Goal: Information Seeking & Learning: Compare options

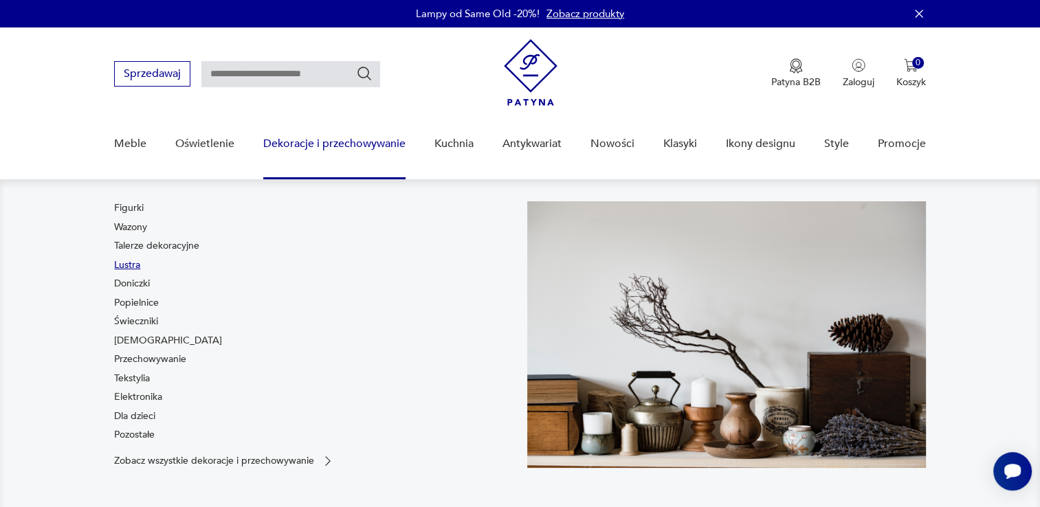
click at [137, 269] on link "Lustra" at bounding box center [127, 265] width 26 height 14
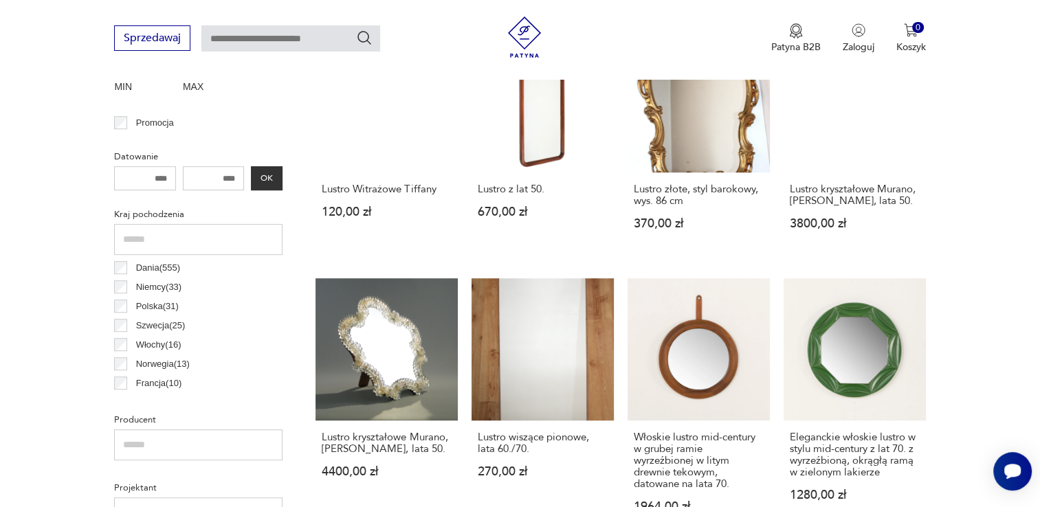
scroll to position [316, 0]
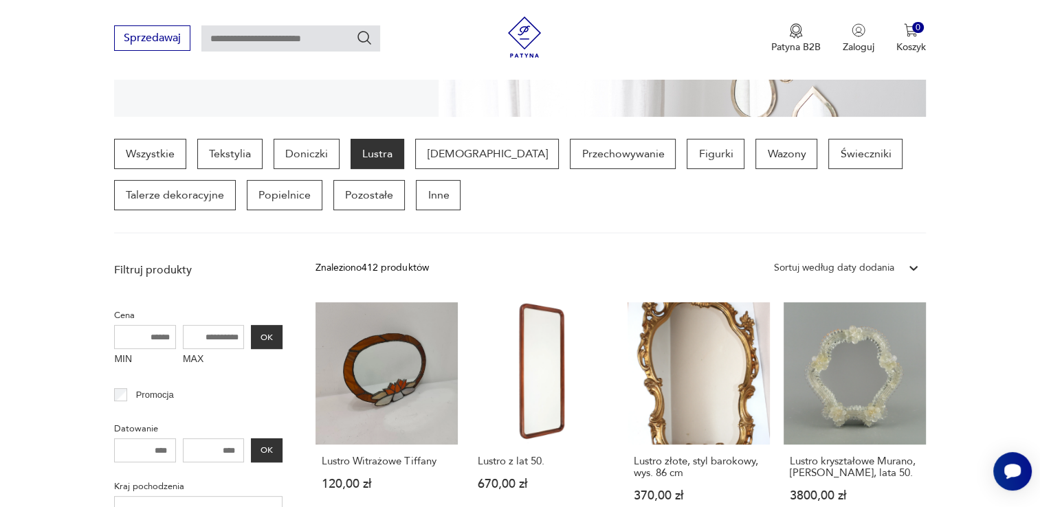
click at [236, 340] on input "MAX" at bounding box center [214, 337] width 62 height 24
type input "***"
click at [278, 332] on button "OK" at bounding box center [267, 337] width 32 height 24
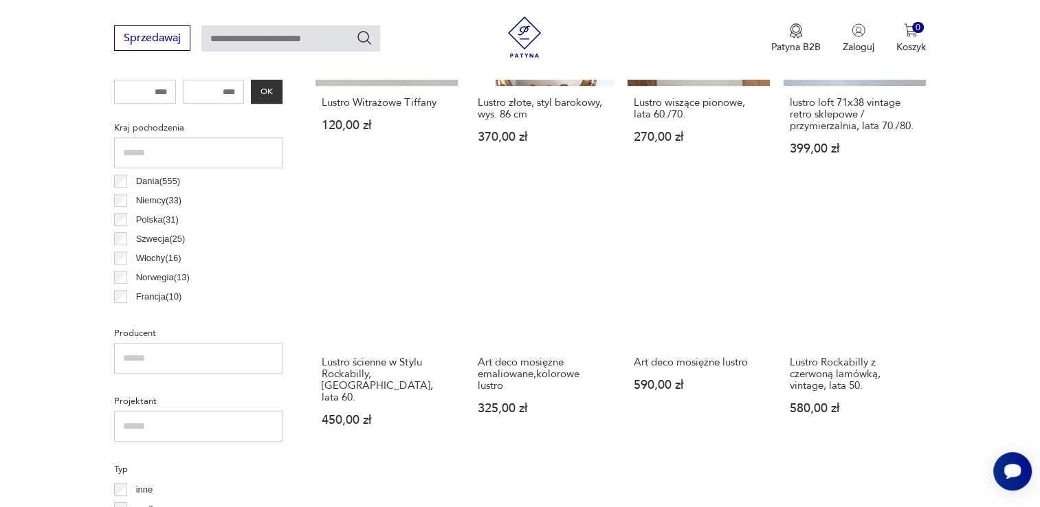
scroll to position [681, 0]
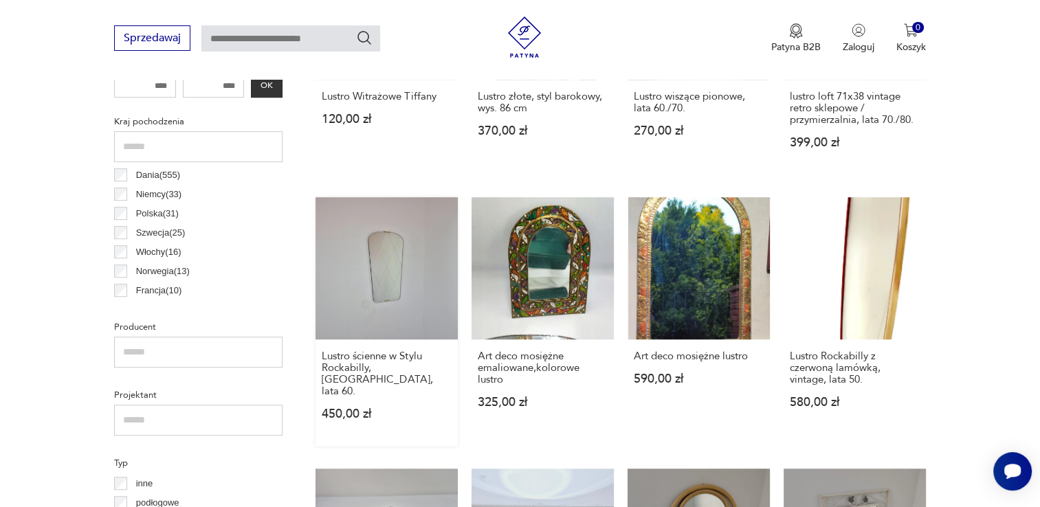
click at [346, 315] on link "Lustro ścienne w Stylu Rockabilly, [GEOGRAPHIC_DATA], lata 60. 450,00 zł" at bounding box center [387, 322] width 142 height 250
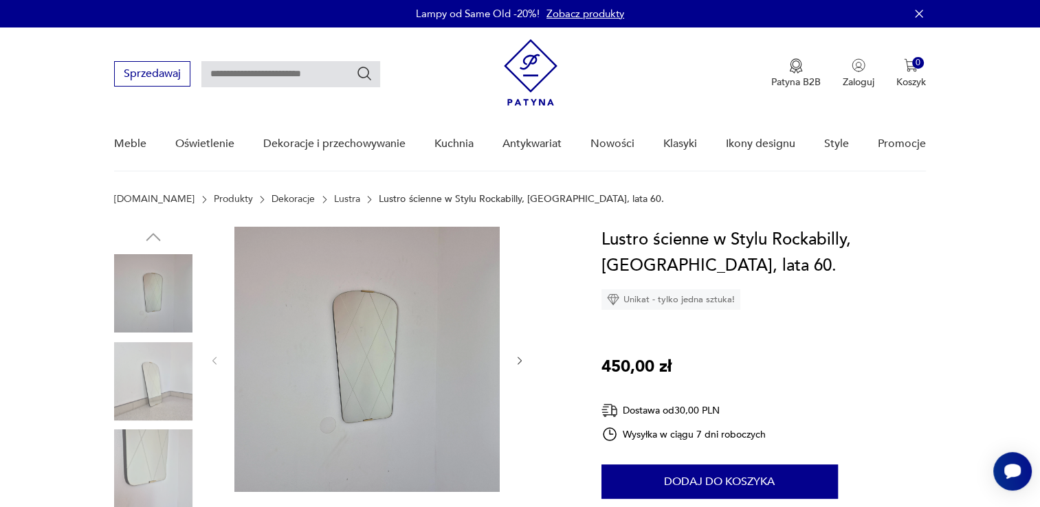
click at [146, 389] on img at bounding box center [153, 381] width 78 height 78
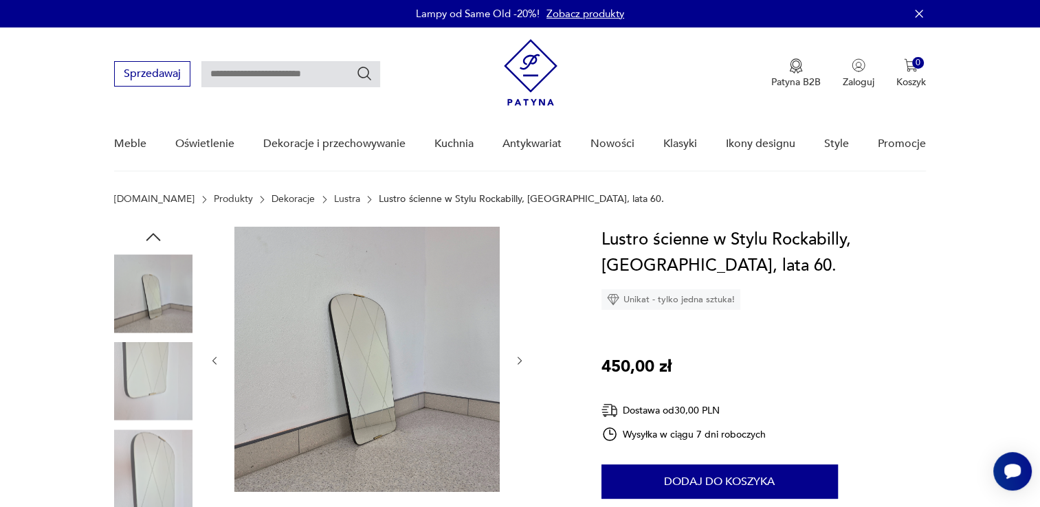
click at [140, 470] on img at bounding box center [153, 469] width 78 height 78
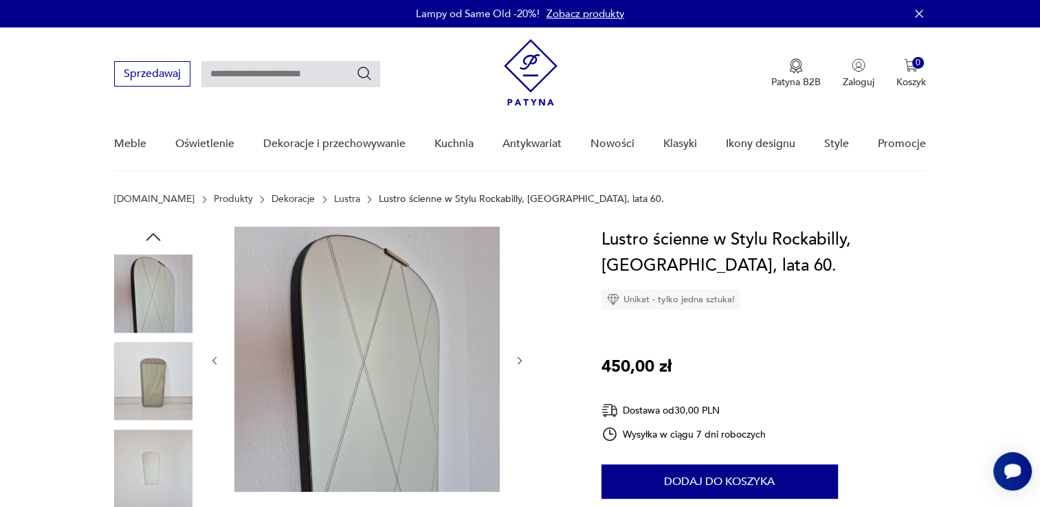
click at [144, 304] on img at bounding box center [153, 293] width 78 height 78
click at [155, 355] on img at bounding box center [153, 381] width 78 height 78
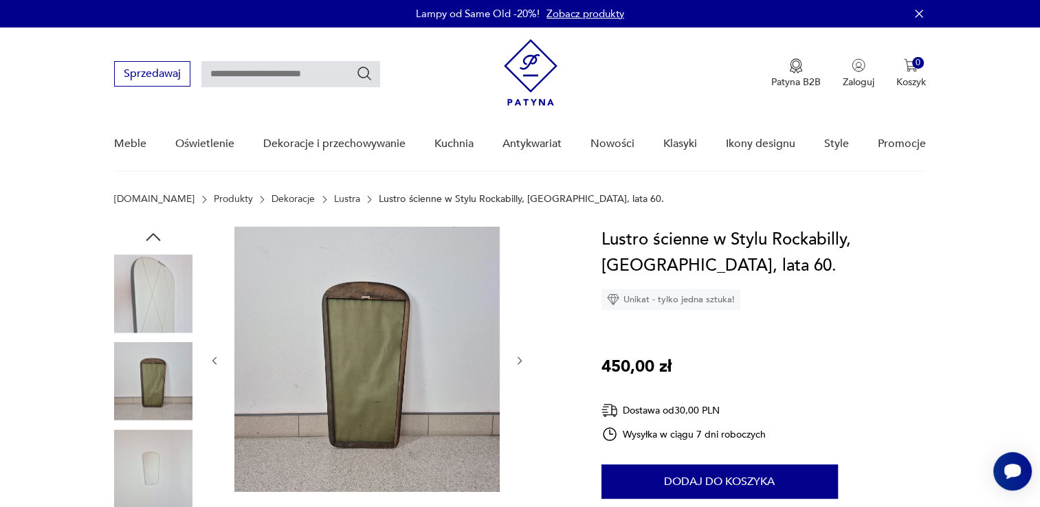
click at [140, 487] on img at bounding box center [153, 469] width 78 height 78
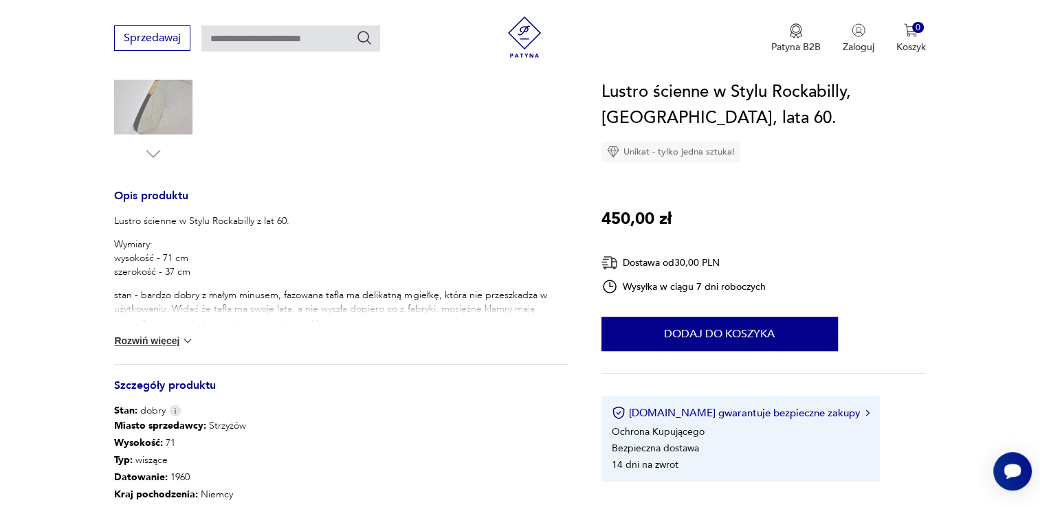
scroll to position [465, 0]
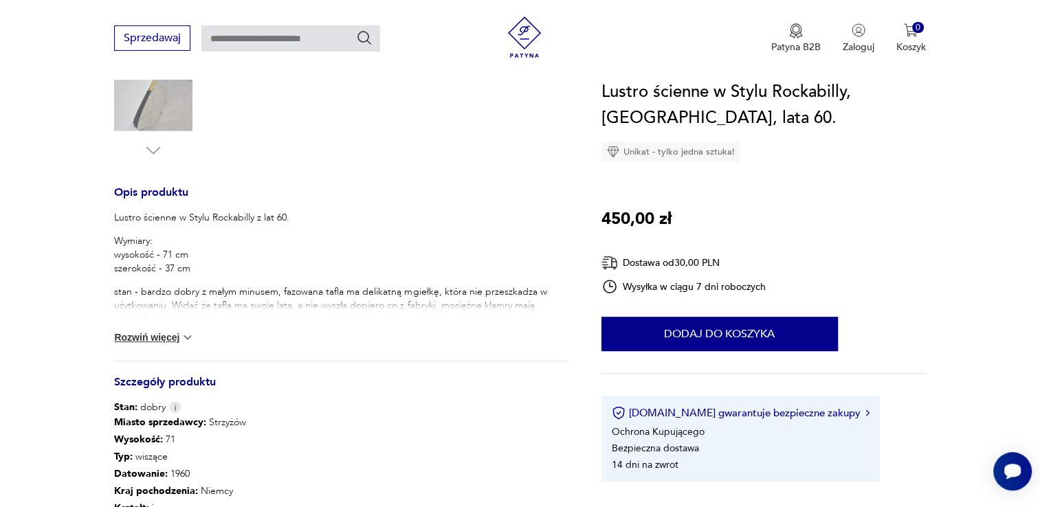
click at [165, 333] on button "Rozwiń więcej" at bounding box center [154, 338] width 80 height 14
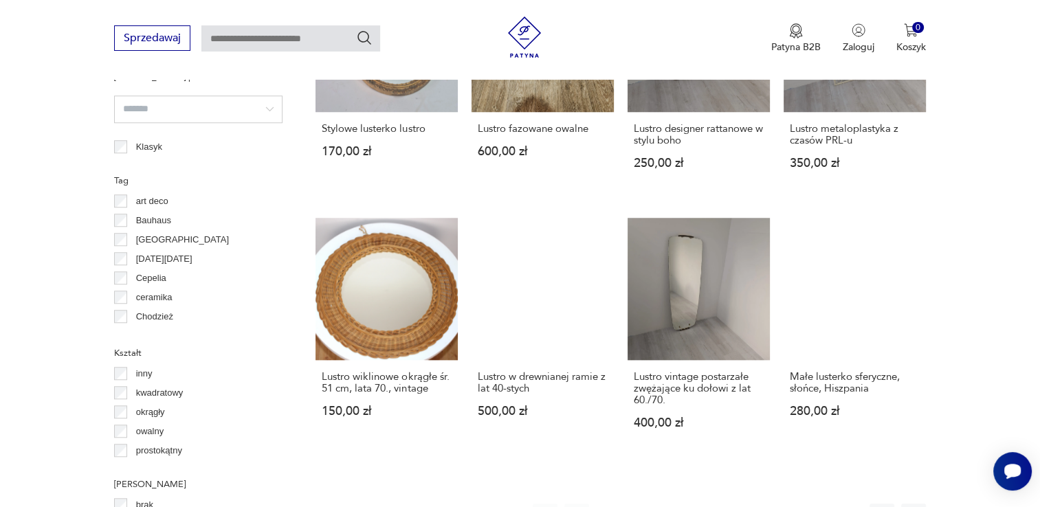
scroll to position [1246, 0]
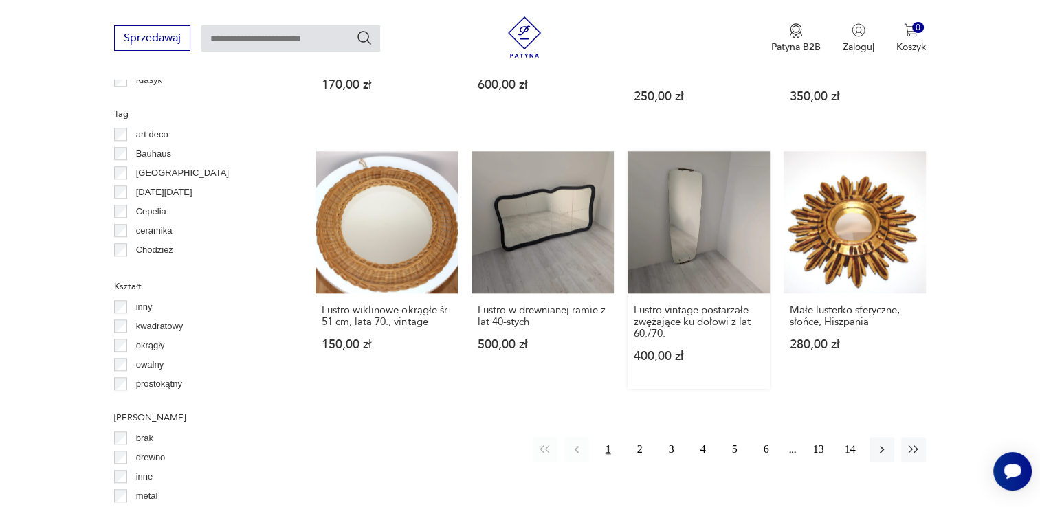
click at [715, 190] on link "Lustro vintage postarzałe zwężające ku dołowi z lat 60./70. 400,00 zł" at bounding box center [699, 270] width 142 height 238
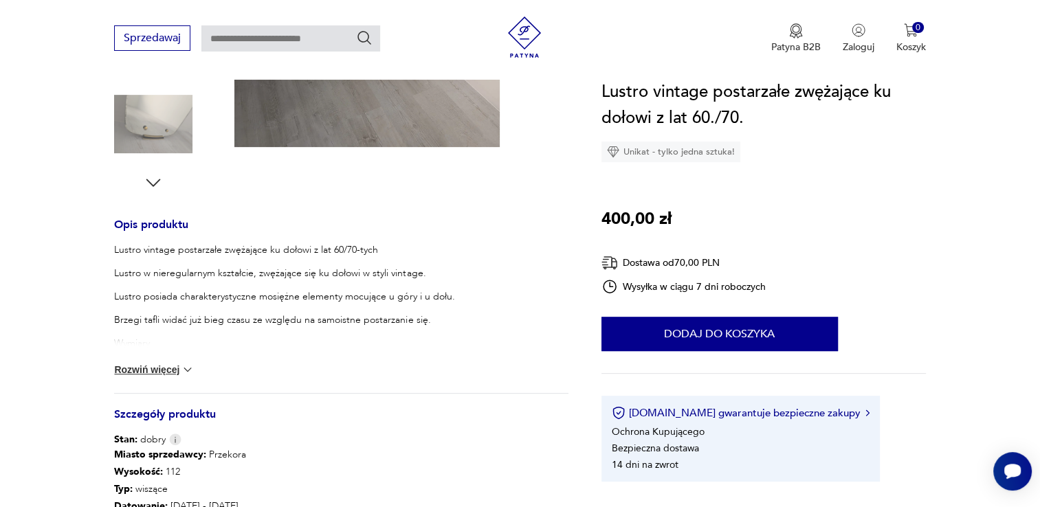
scroll to position [443, 0]
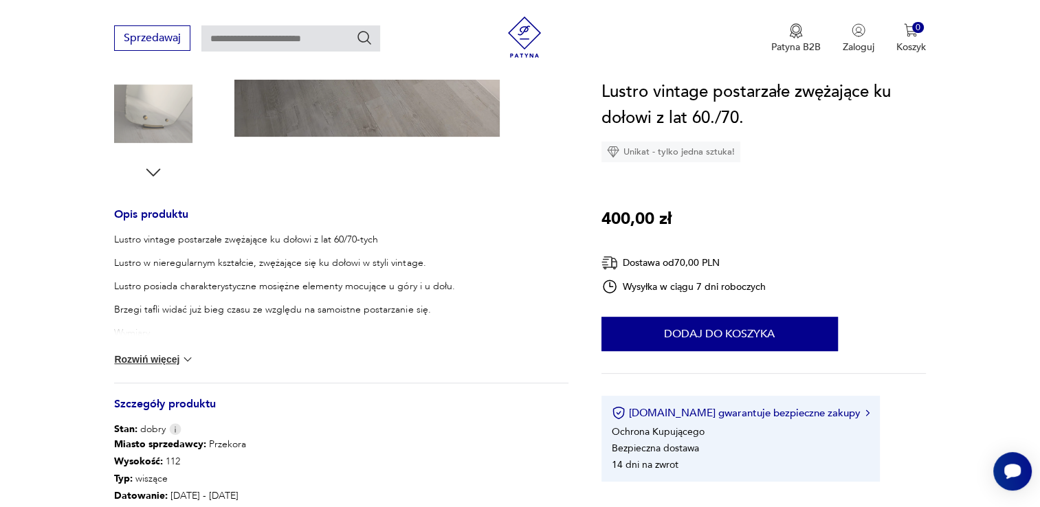
click at [177, 360] on button "Rozwiń więcej" at bounding box center [154, 360] width 80 height 14
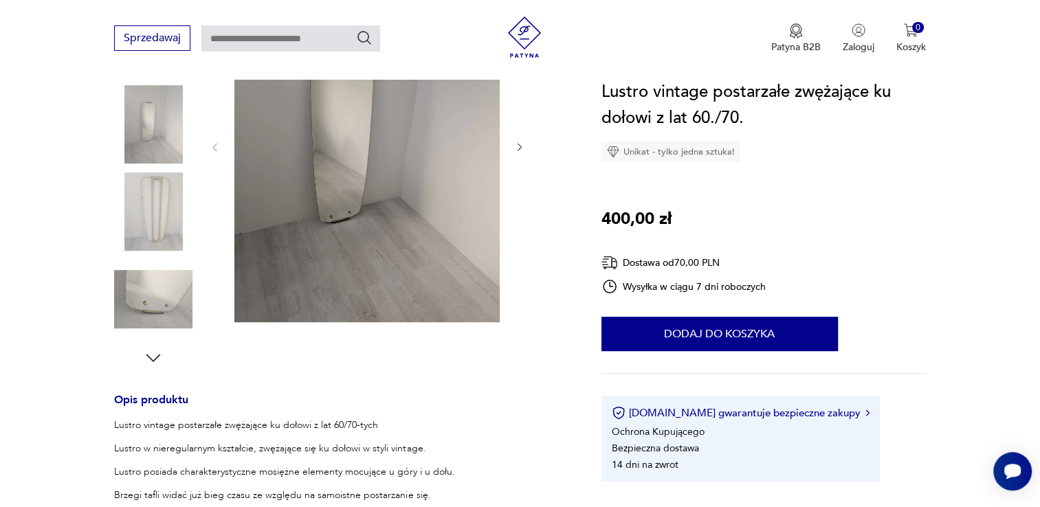
scroll to position [247, 0]
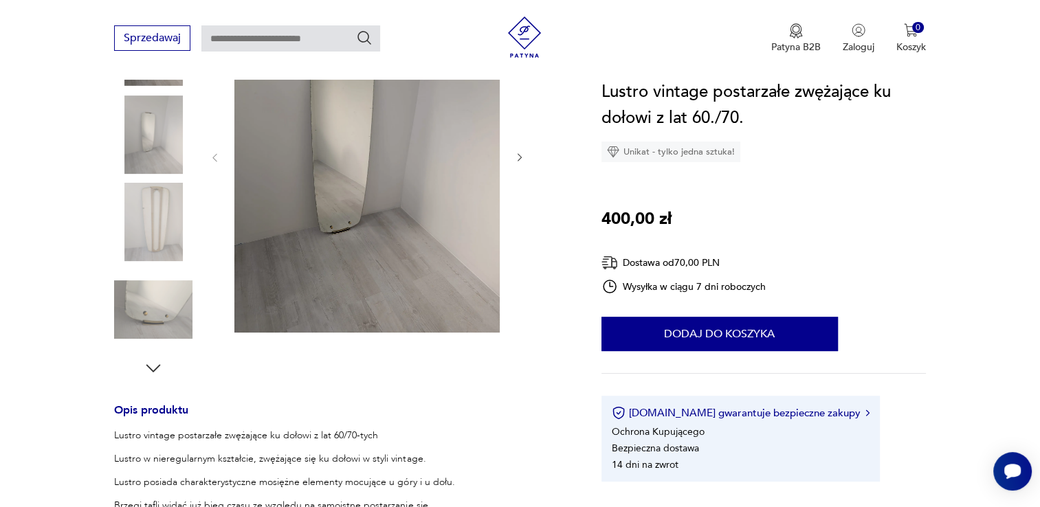
click at [156, 312] on img at bounding box center [153, 310] width 78 height 78
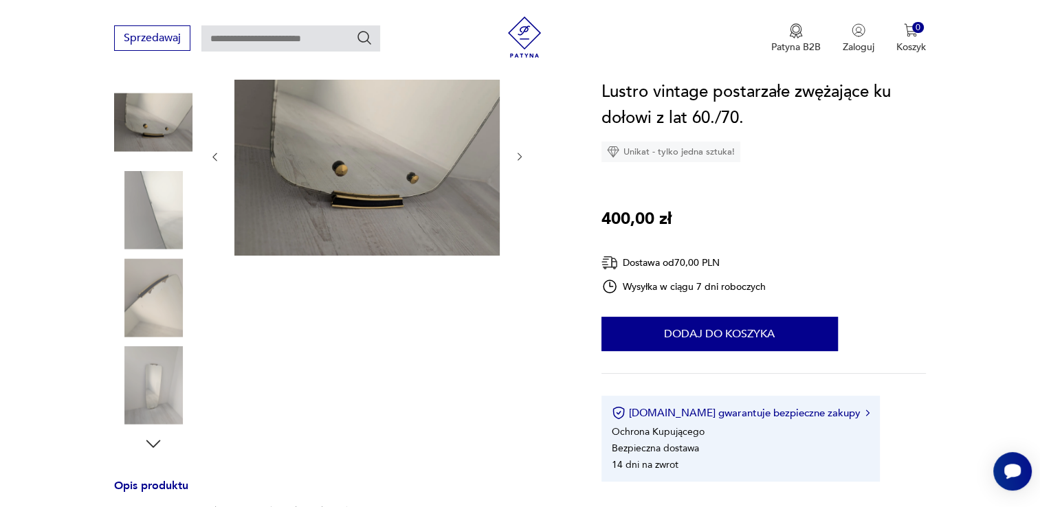
scroll to position [170, 0]
click at [156, 217] on img at bounding box center [153, 211] width 78 height 78
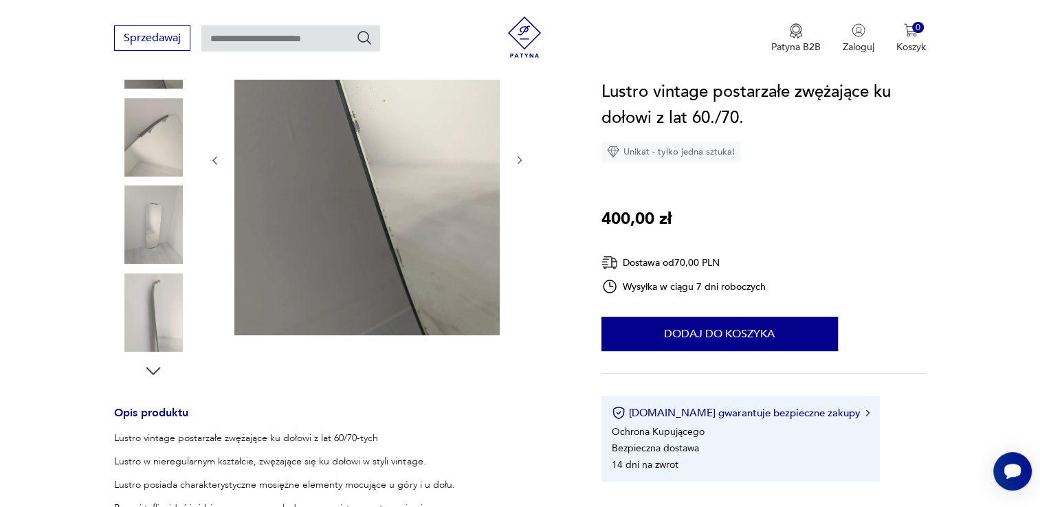
scroll to position [247, 0]
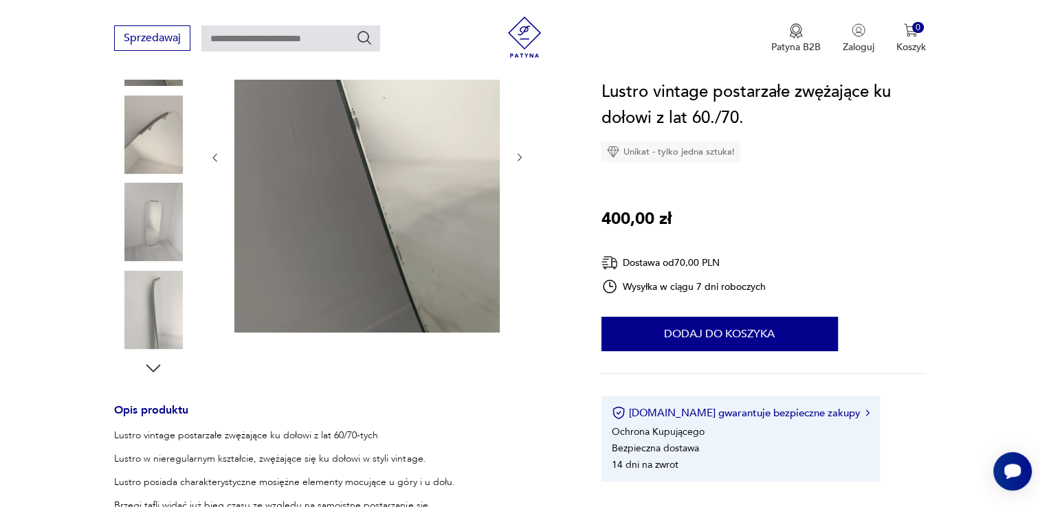
click at [156, 217] on img at bounding box center [153, 222] width 78 height 78
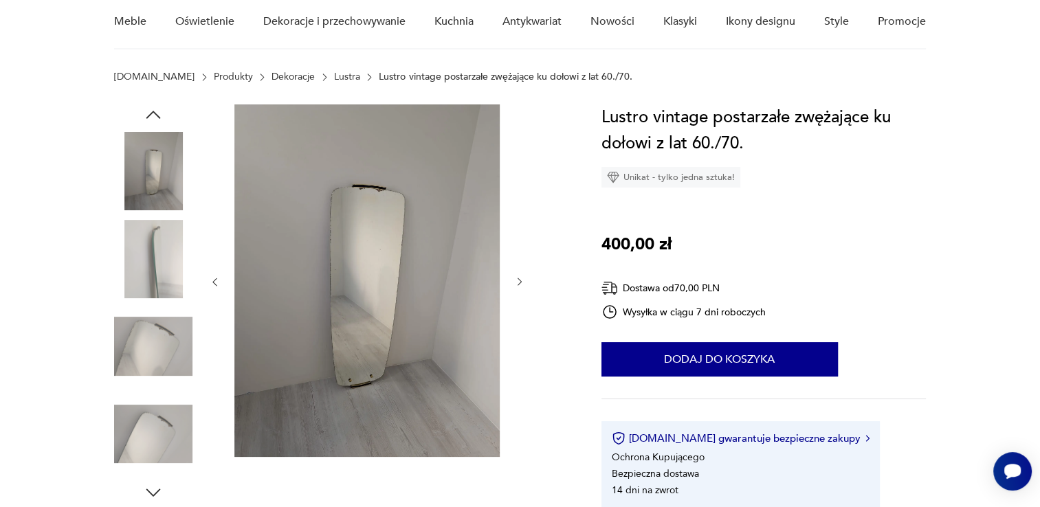
scroll to position [118, 0]
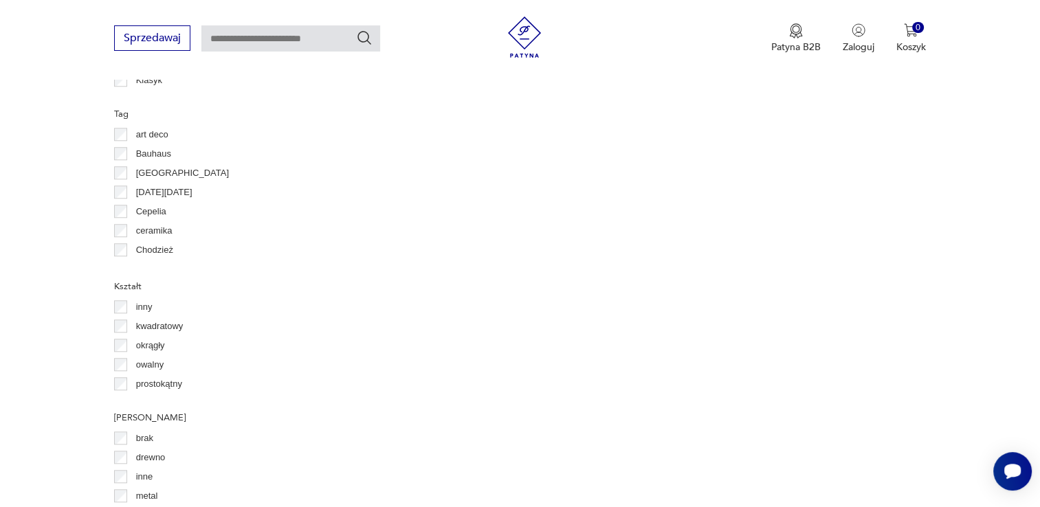
scroll to position [1373, 0]
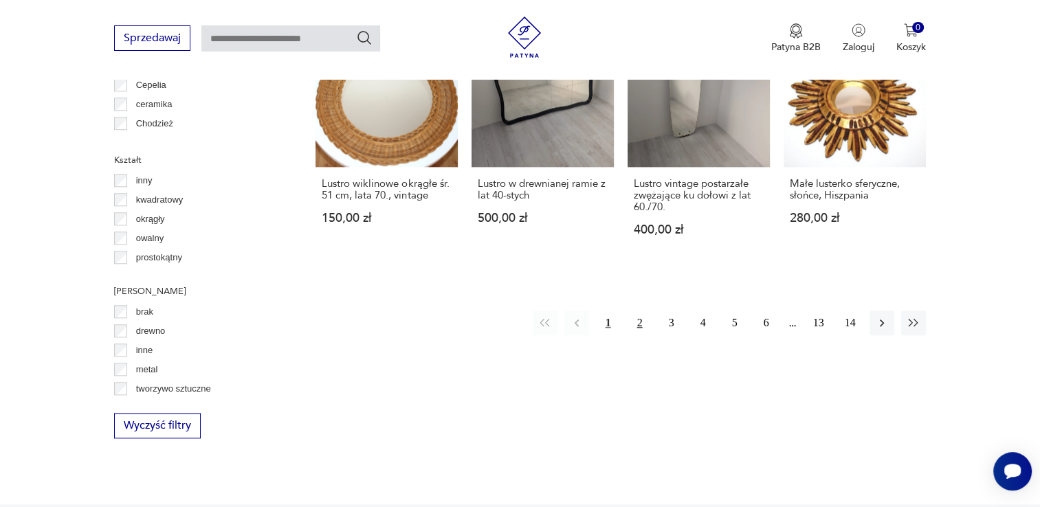
click at [644, 311] on button "2" at bounding box center [640, 323] width 25 height 25
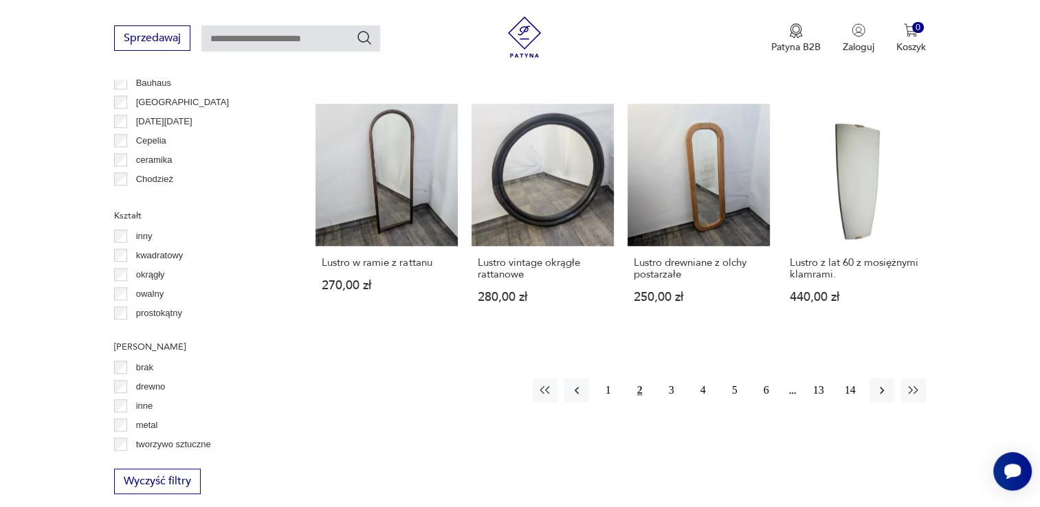
scroll to position [1325, 0]
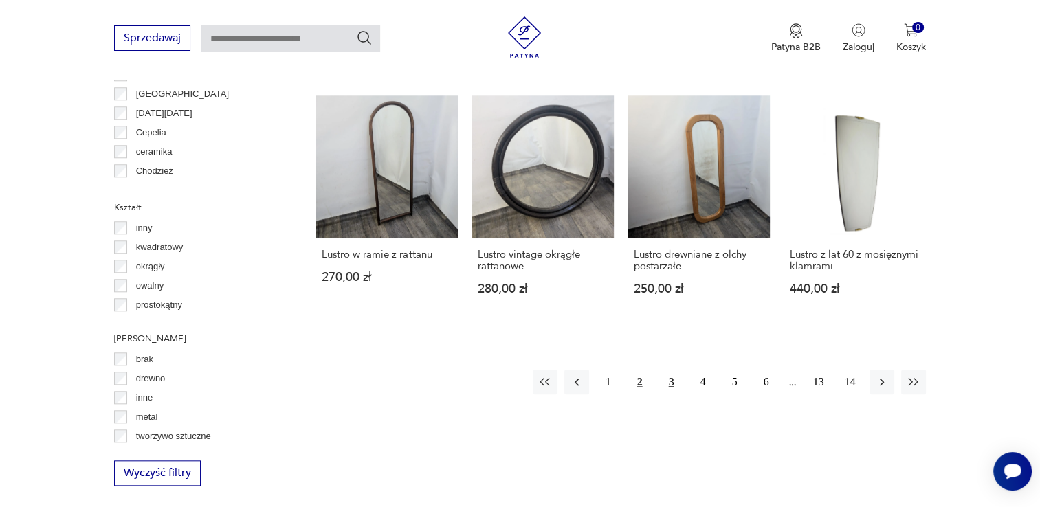
click at [668, 370] on button "3" at bounding box center [671, 382] width 25 height 25
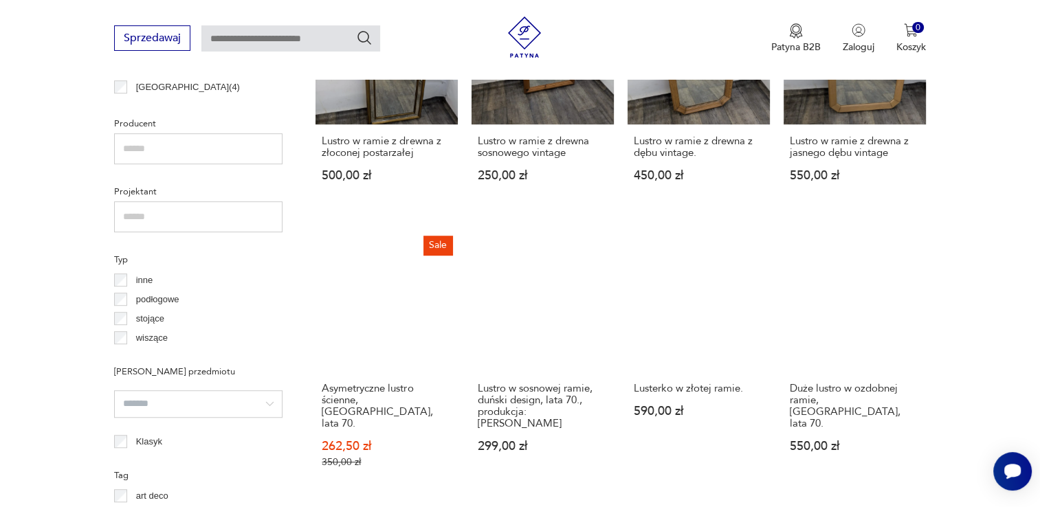
scroll to position [898, 0]
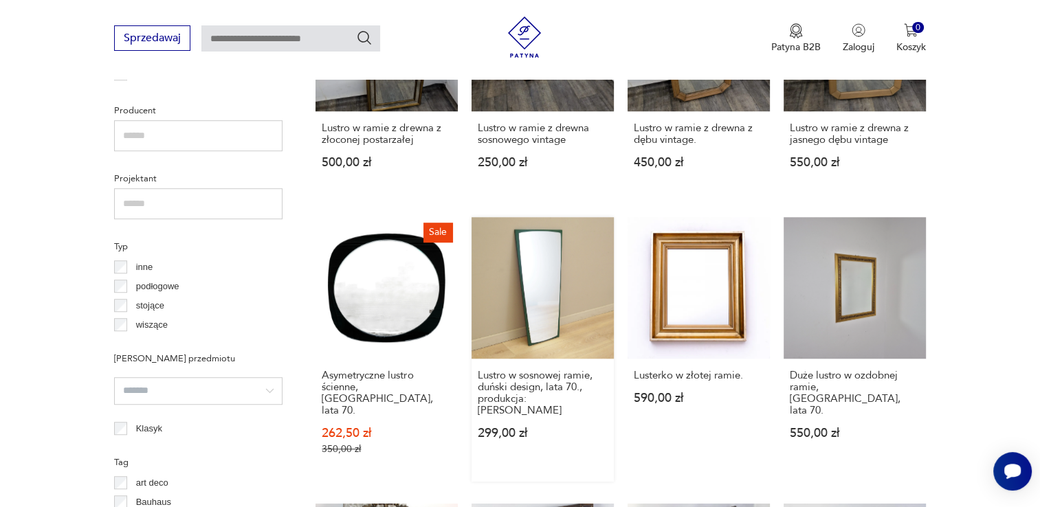
click at [533, 297] on link "[PERSON_NAME] w sosnowej ramie, duński design, lata 70., produkcja: [PERSON_NAM…" at bounding box center [543, 349] width 142 height 265
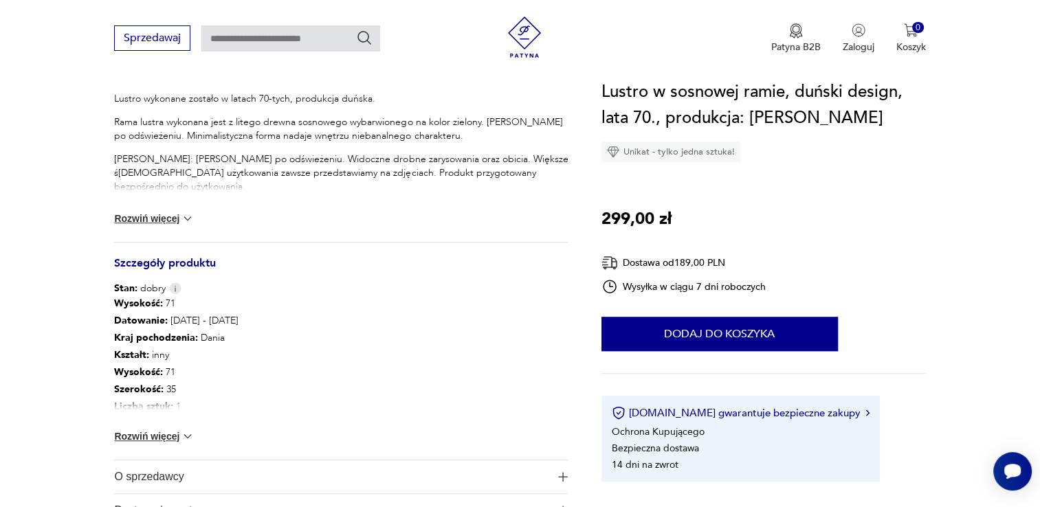
scroll to position [590, 0]
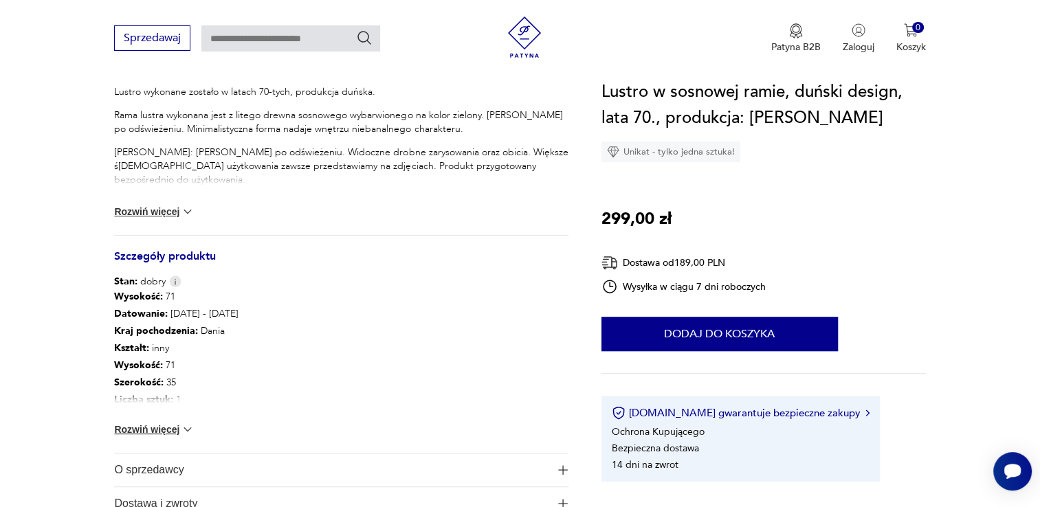
click at [154, 433] on button "Rozwiń więcej" at bounding box center [154, 430] width 80 height 14
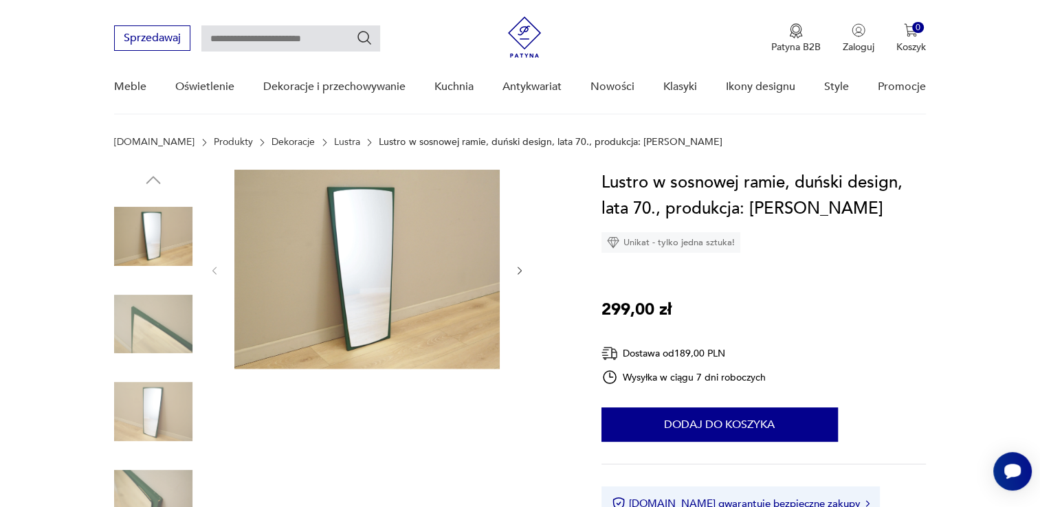
scroll to position [40, 0]
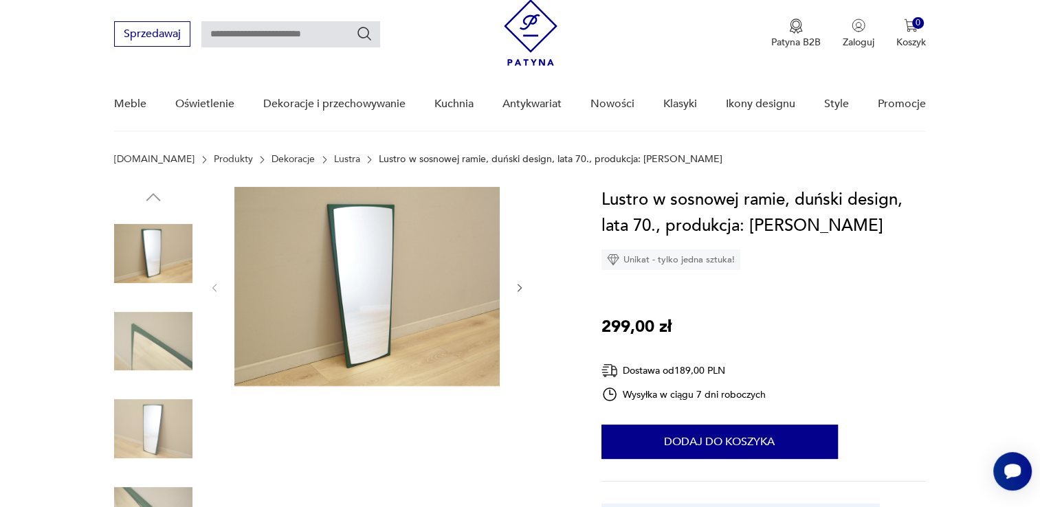
click at [444, 272] on img at bounding box center [366, 286] width 265 height 199
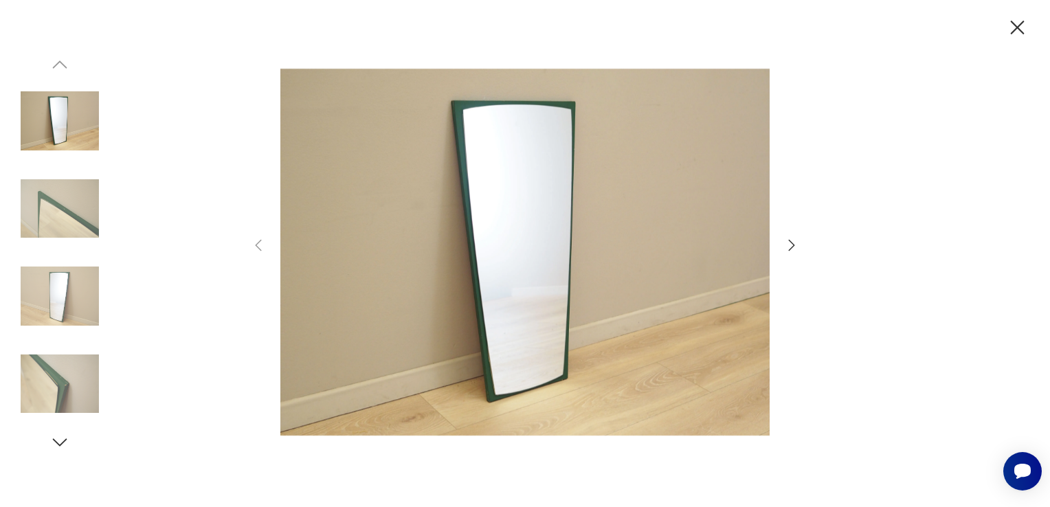
click at [792, 247] on icon "button" at bounding box center [792, 245] width 6 height 11
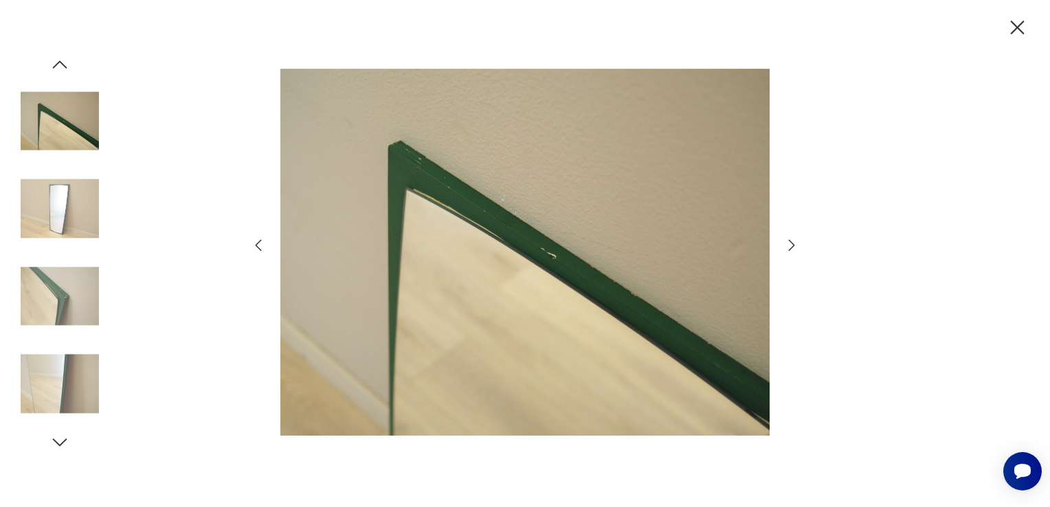
click at [792, 247] on icon "button" at bounding box center [792, 245] width 6 height 11
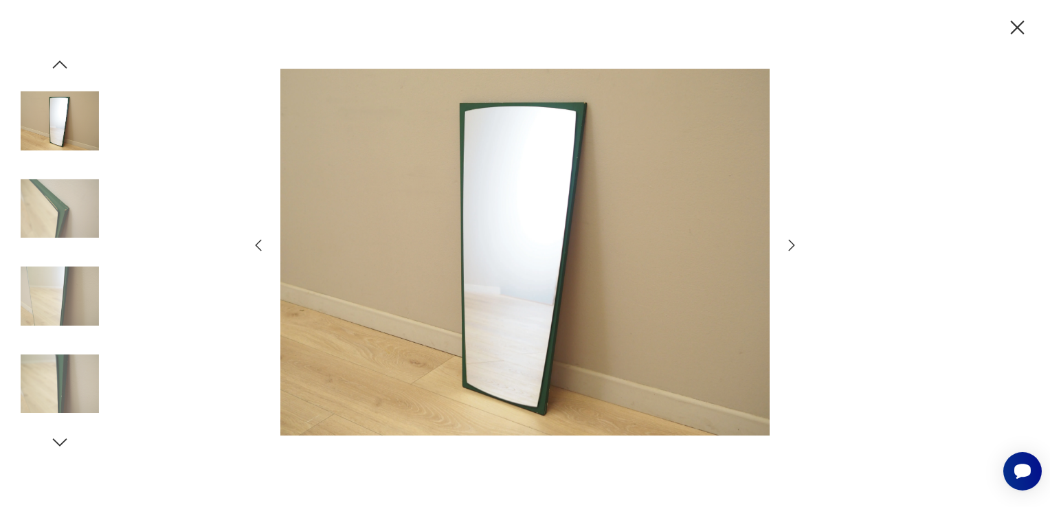
click at [1021, 23] on icon "button" at bounding box center [1018, 28] width 14 height 14
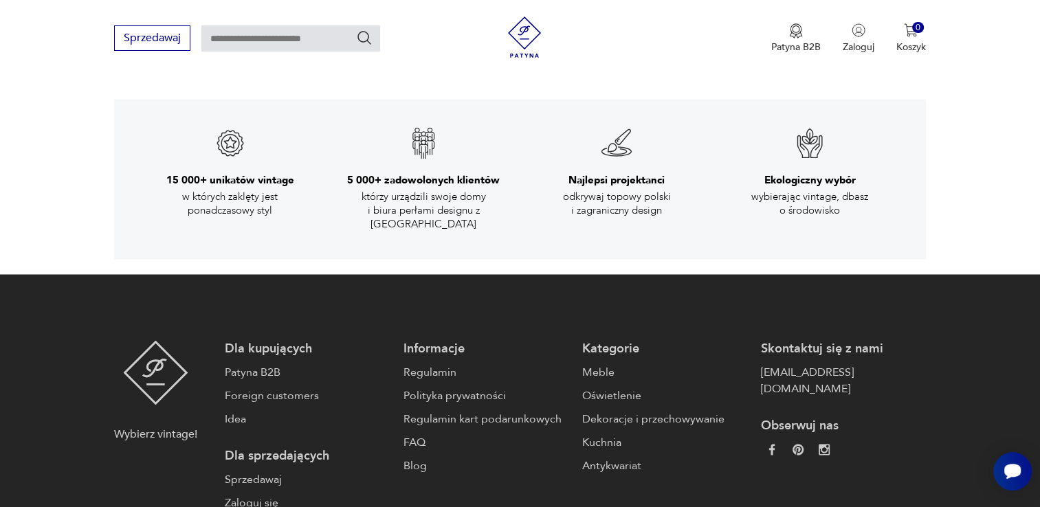
scroll to position [2337, 0]
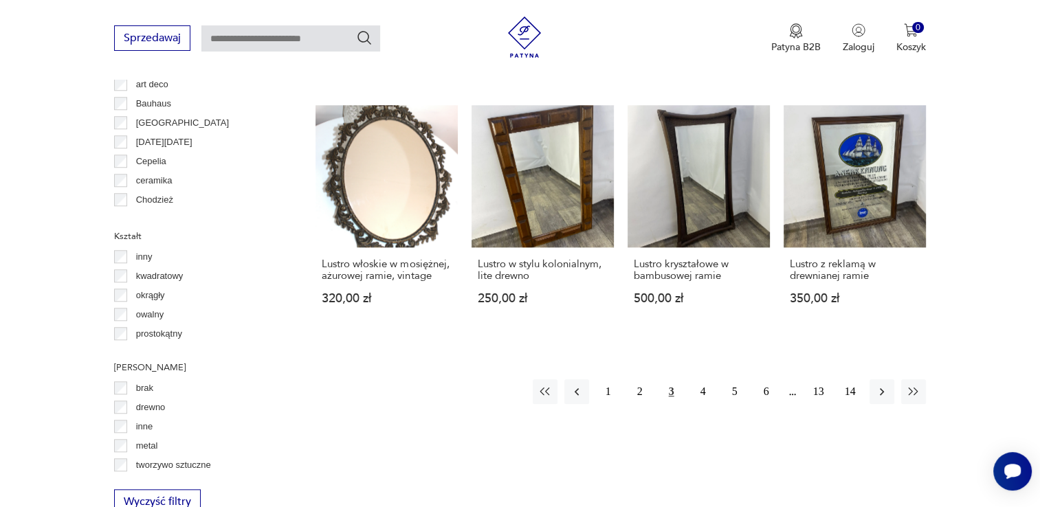
scroll to position [1299, 0]
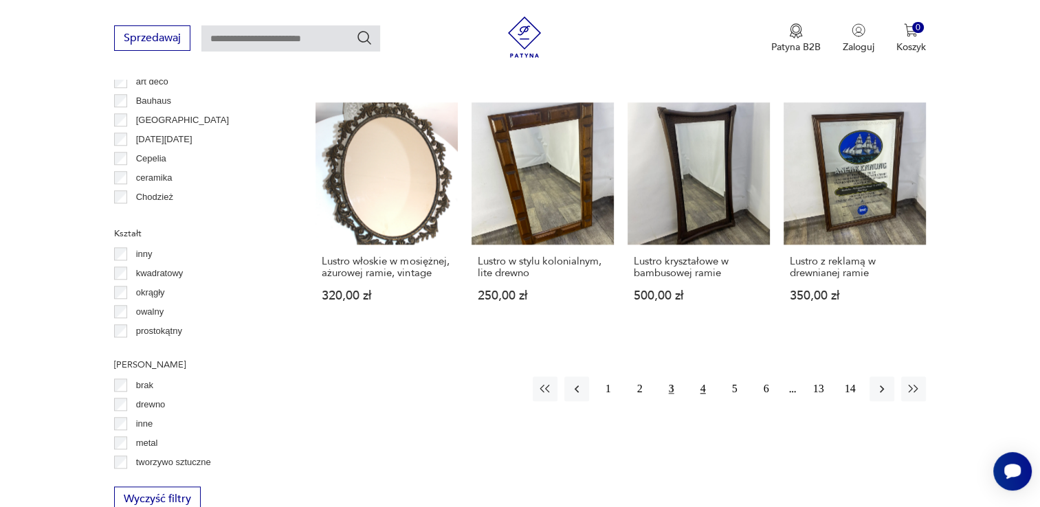
click at [697, 377] on button "4" at bounding box center [703, 389] width 25 height 25
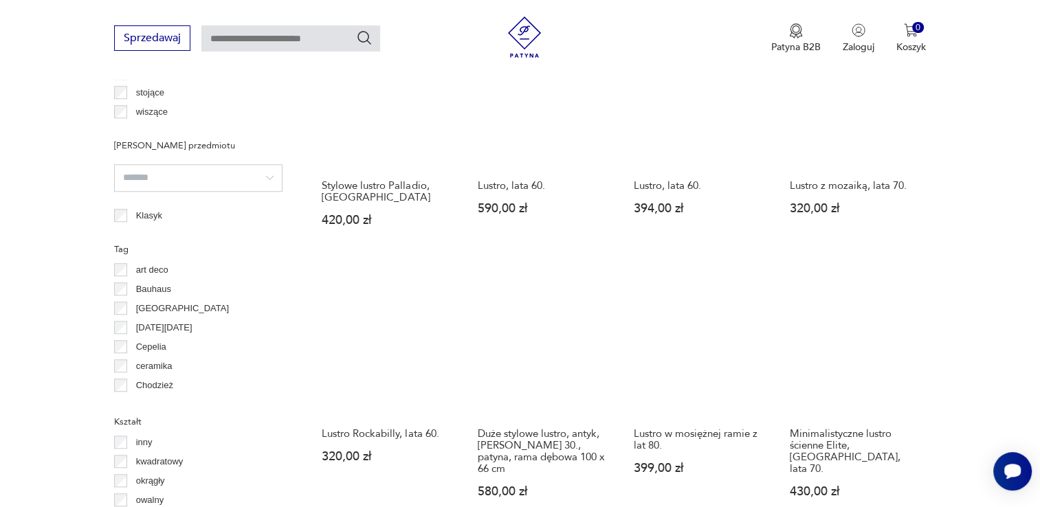
scroll to position [1177, 0]
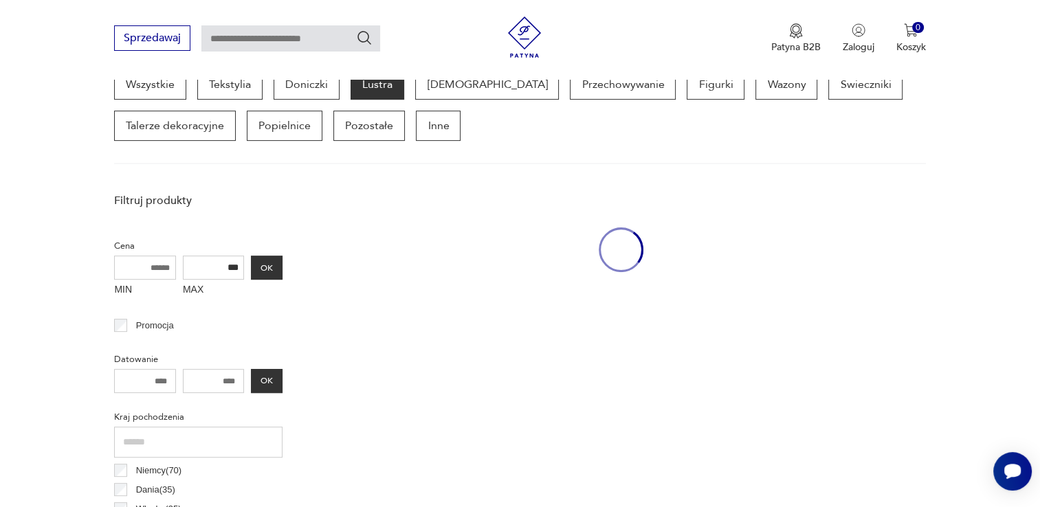
scroll to position [364, 0]
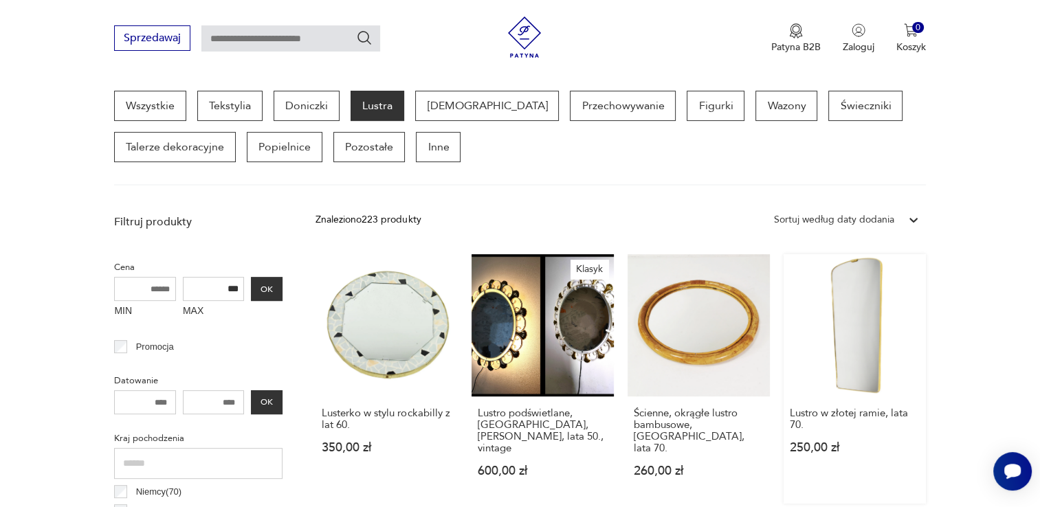
click at [872, 276] on link "Lustro w złotej ramie, lata 70. 250,00 zł" at bounding box center [855, 379] width 142 height 250
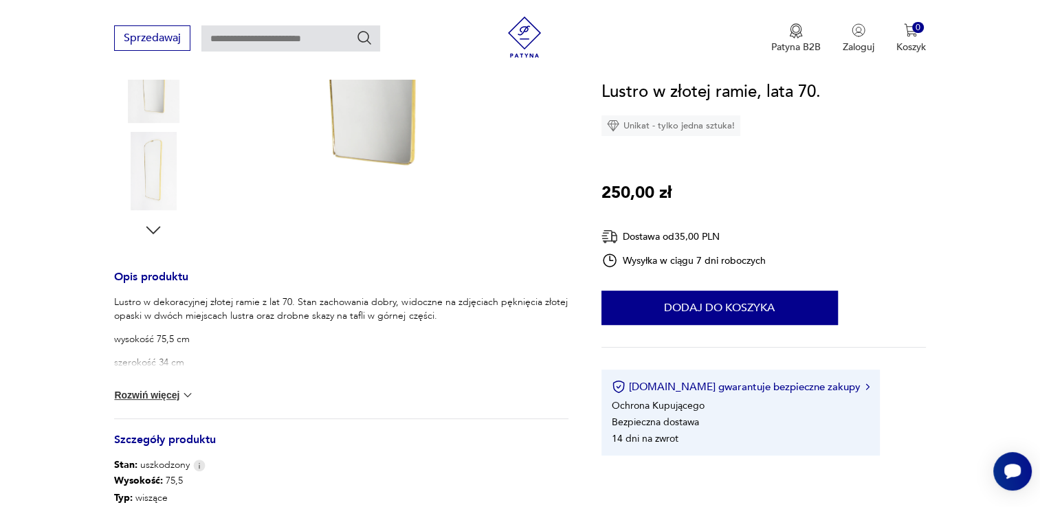
scroll to position [592, 0]
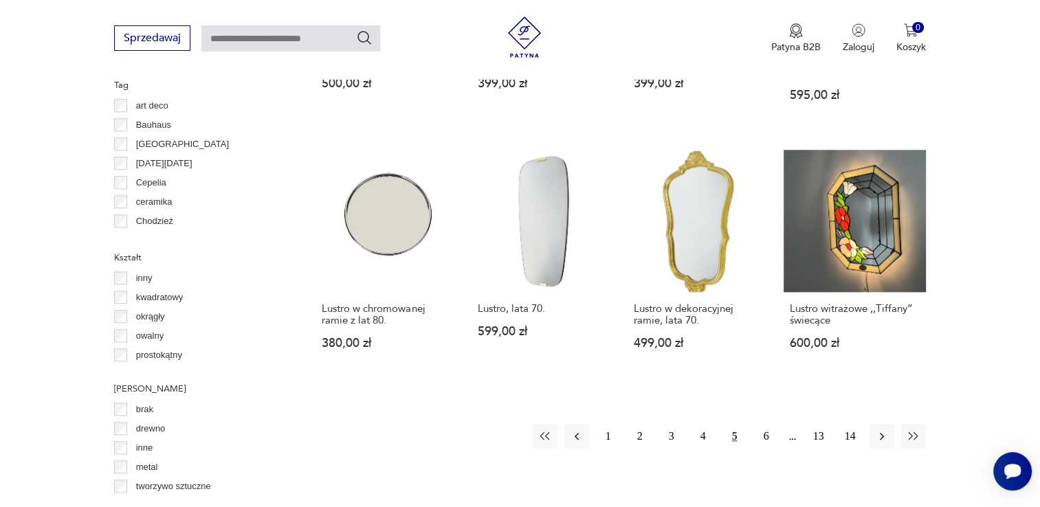
scroll to position [1285, 0]
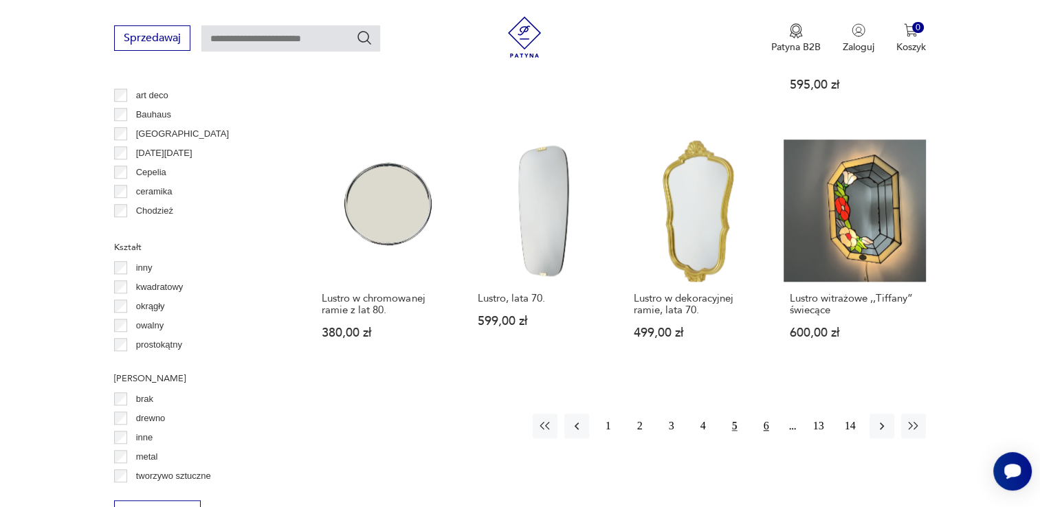
click at [769, 414] on button "6" at bounding box center [766, 426] width 25 height 25
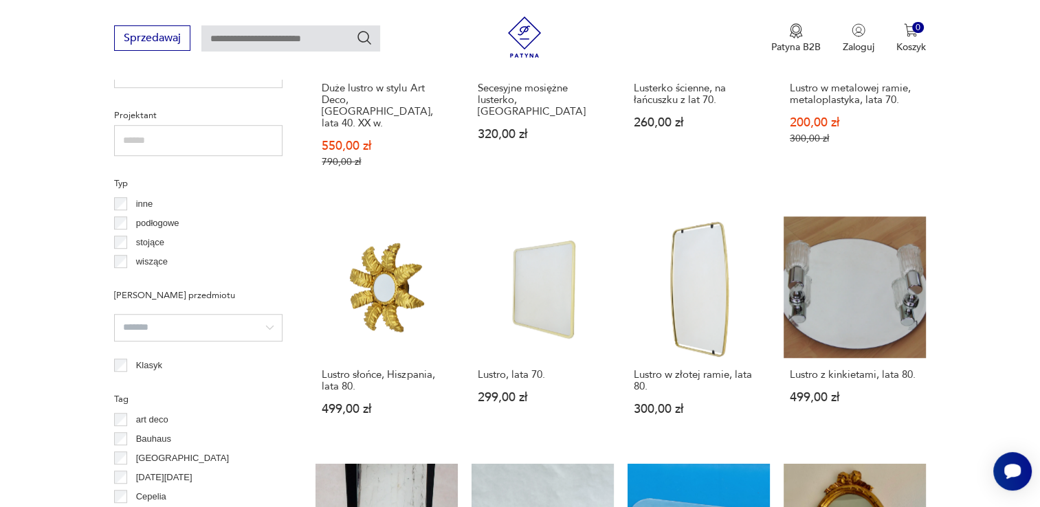
scroll to position [1405, 0]
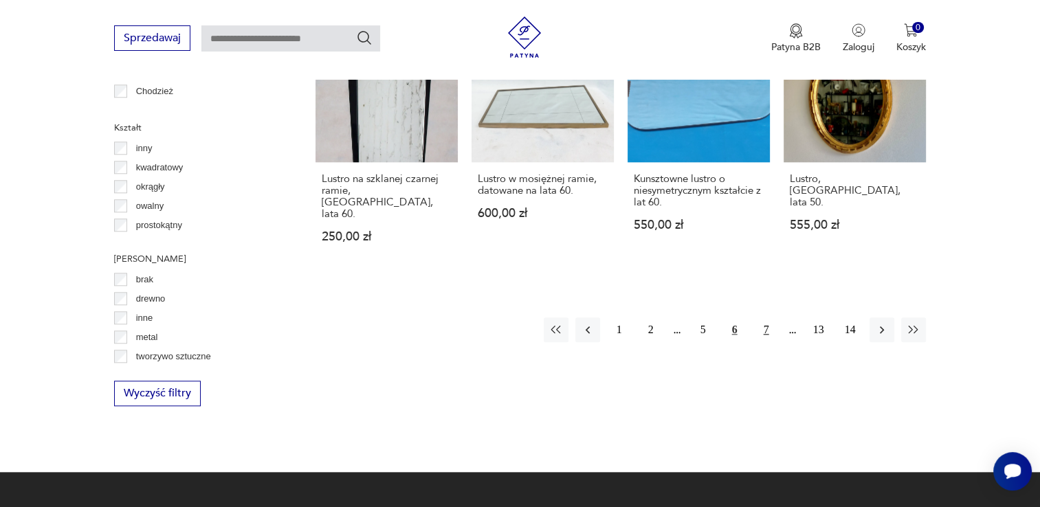
click at [760, 318] on button "7" at bounding box center [766, 330] width 25 height 25
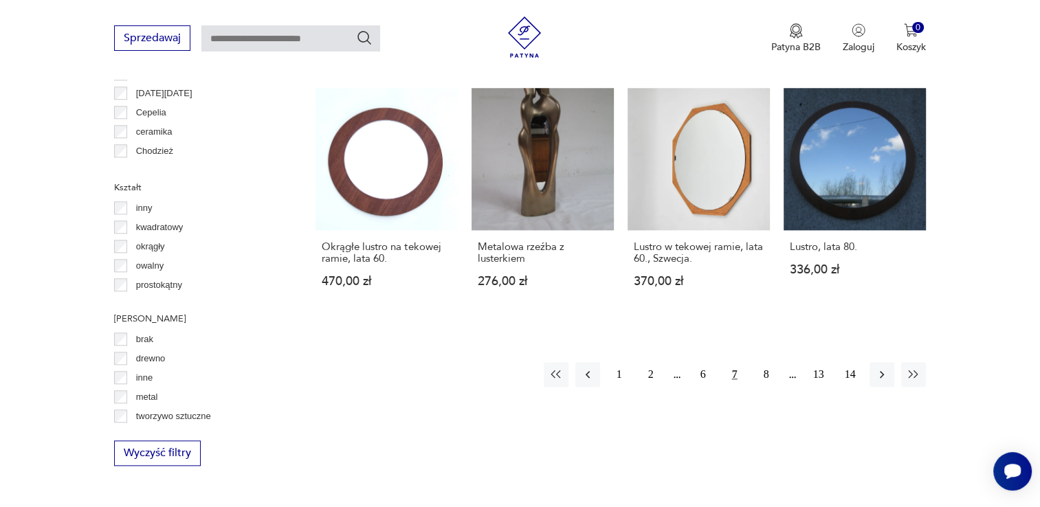
scroll to position [1353, 0]
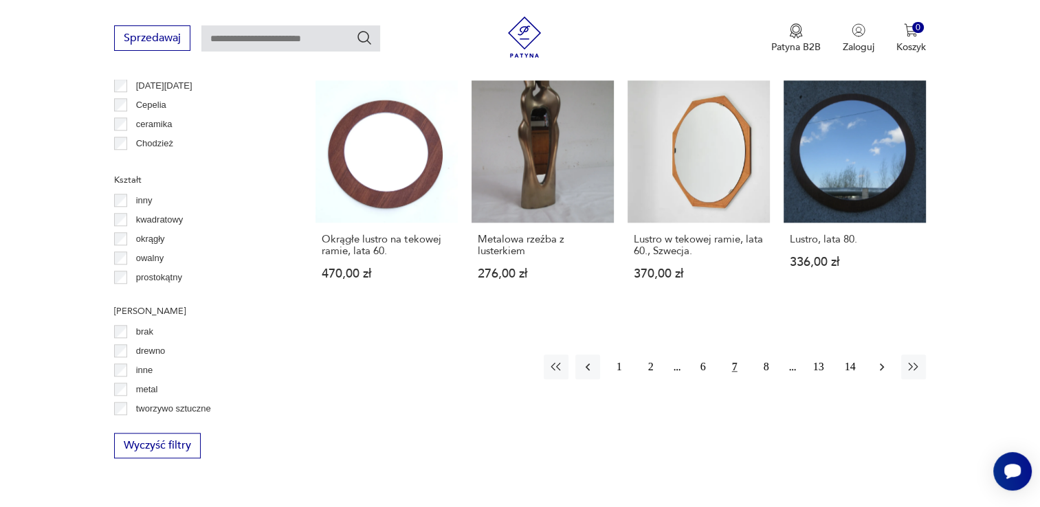
click at [875, 360] on icon "button" at bounding box center [882, 367] width 14 height 14
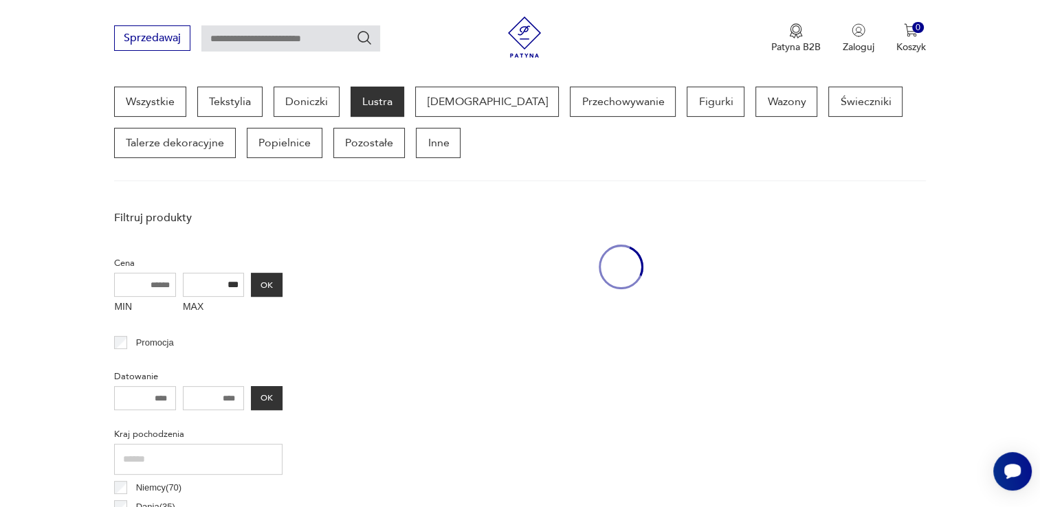
scroll to position [364, 0]
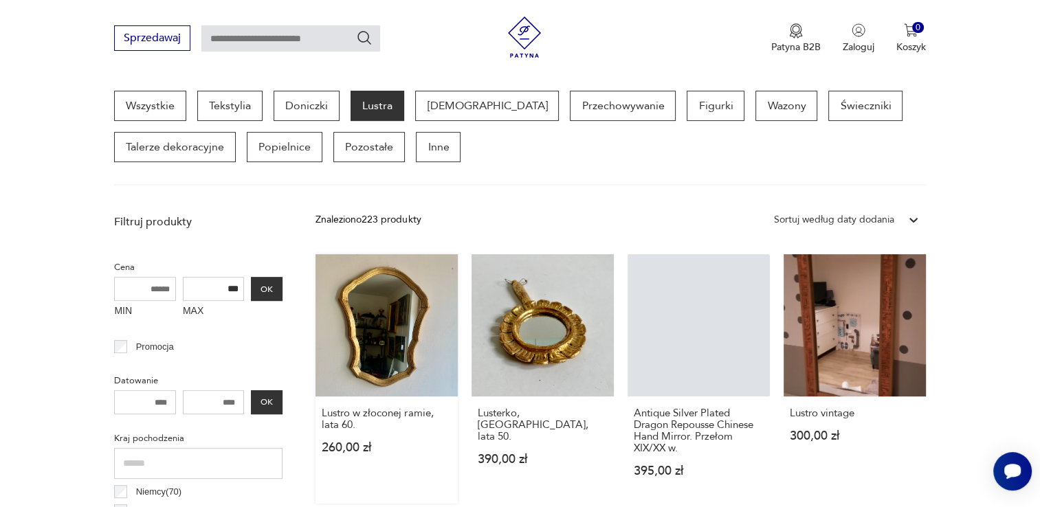
click at [412, 331] on link "Lustro w złoconej ramie, lata 60. 260,00 zł" at bounding box center [387, 379] width 142 height 250
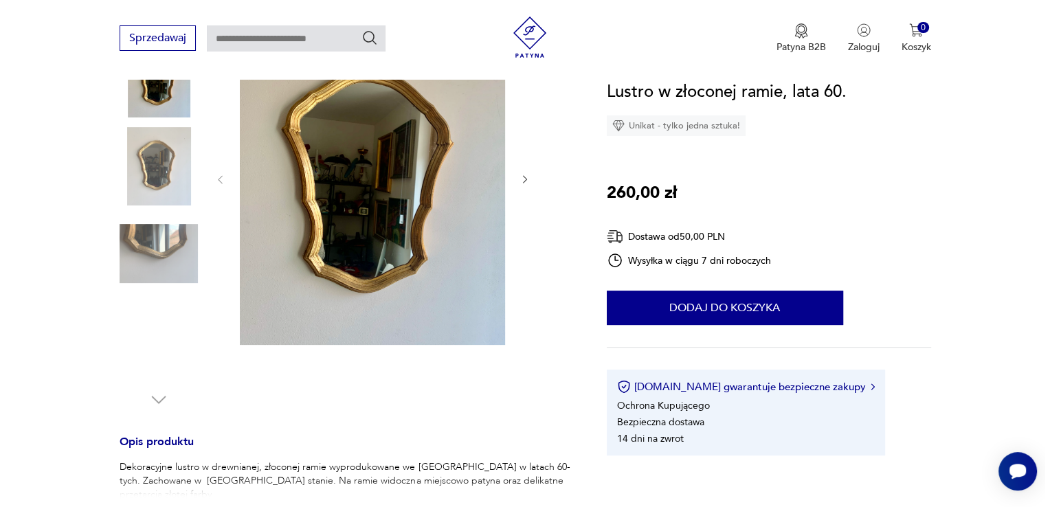
scroll to position [258, 0]
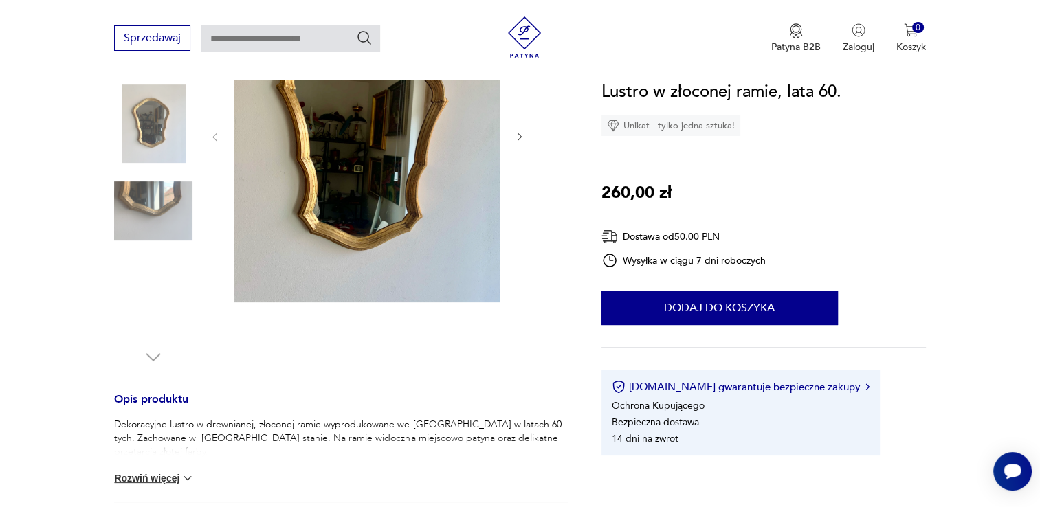
click at [450, 186] on img at bounding box center [366, 135] width 265 height 333
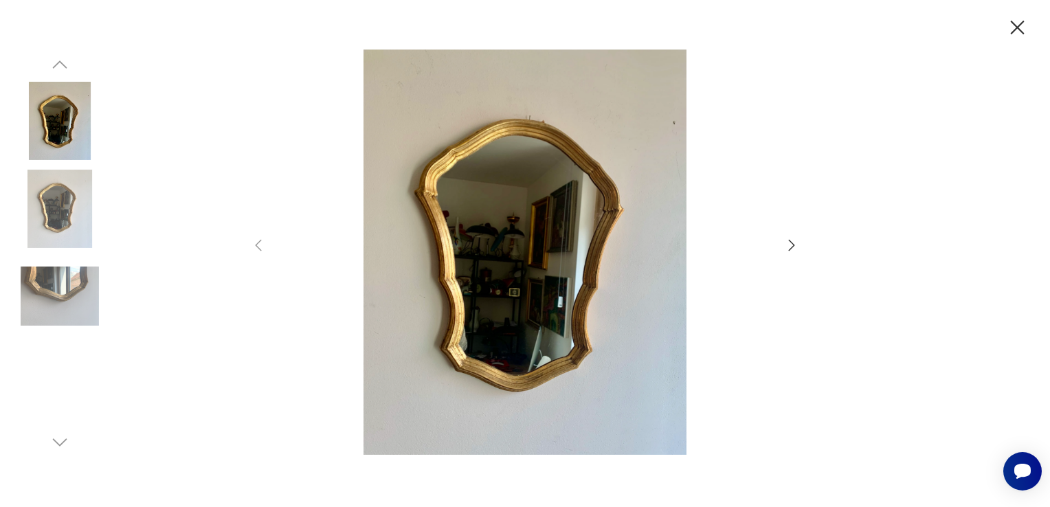
click at [68, 285] on img at bounding box center [60, 296] width 78 height 78
